Goal: Book appointment/travel/reservation

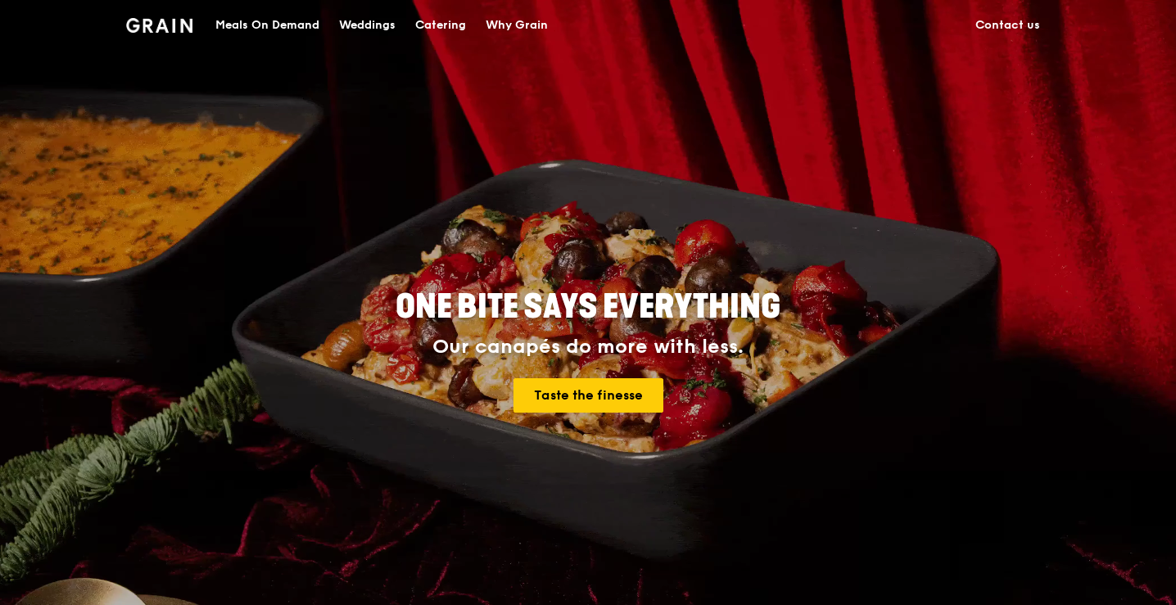
click at [389, 29] on div "Weddings" at bounding box center [367, 25] width 57 height 49
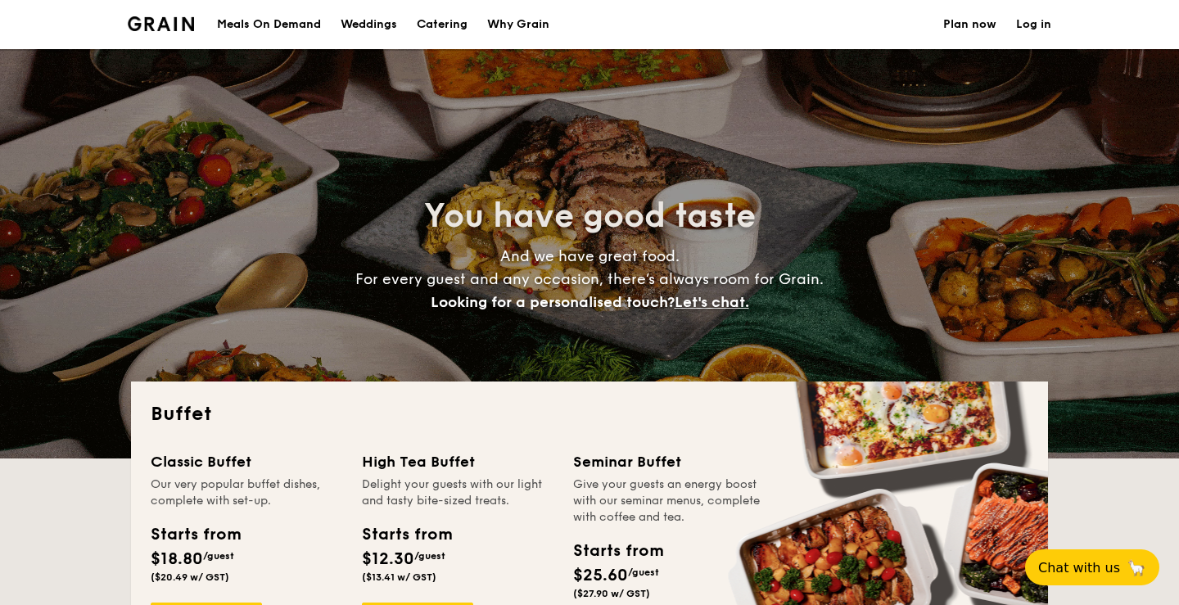
select select
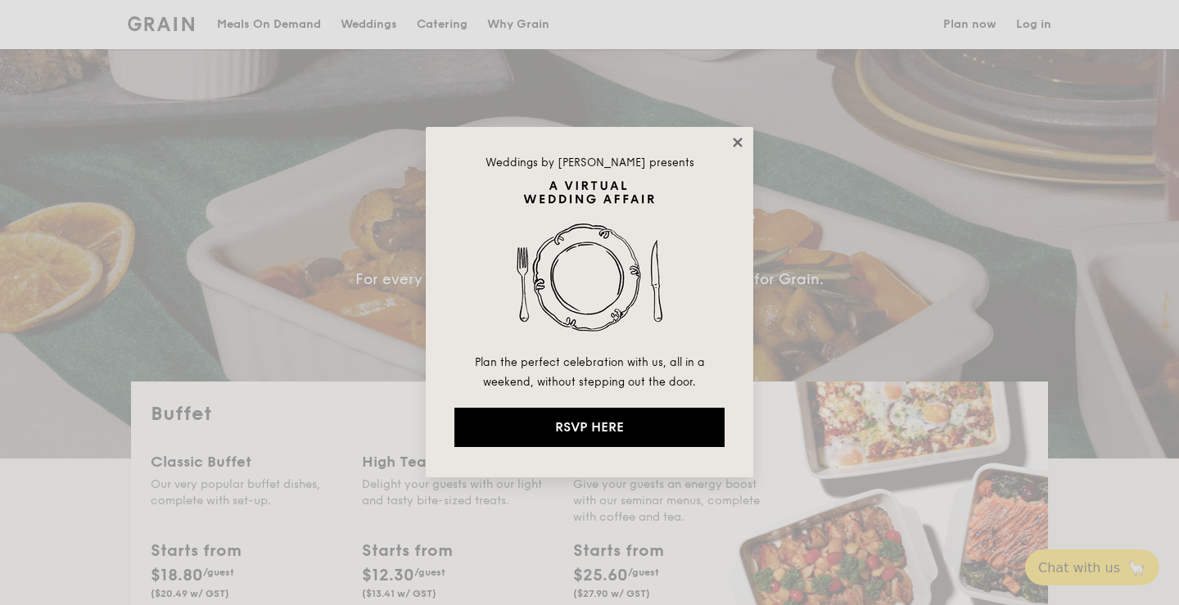
click at [740, 142] on icon at bounding box center [738, 142] width 15 height 15
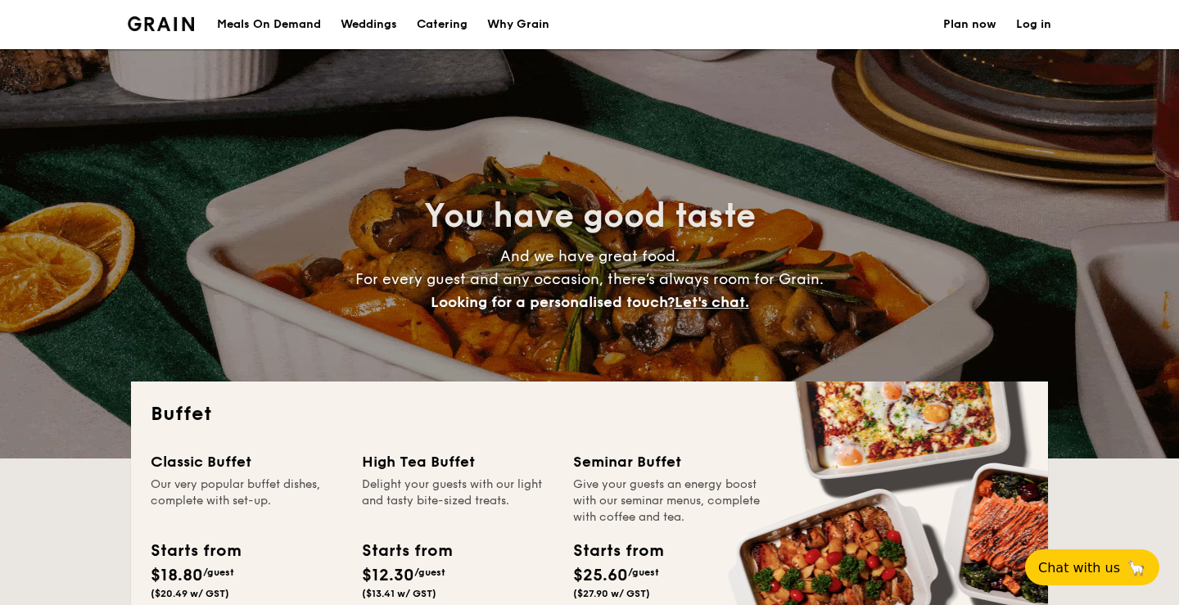
click at [381, 22] on div "Weddings" at bounding box center [369, 24] width 57 height 49
